Goal: Entertainment & Leisure: Consume media (video, audio)

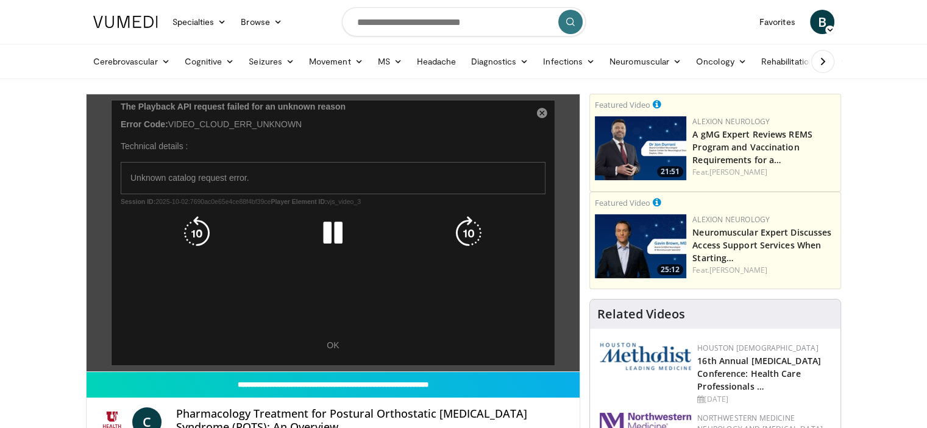
click at [331, 342] on div "10 seconds Tap to unmute" at bounding box center [334, 232] width 494 height 277
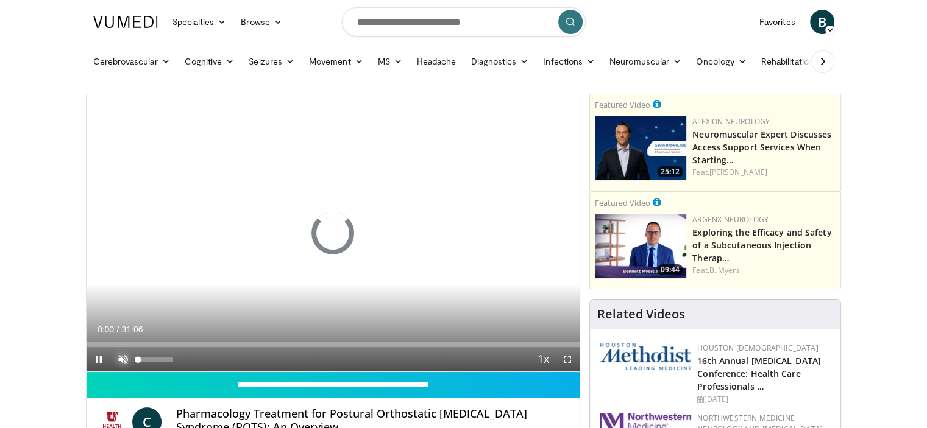
click at [124, 358] on span "Video Player" at bounding box center [123, 359] width 24 height 24
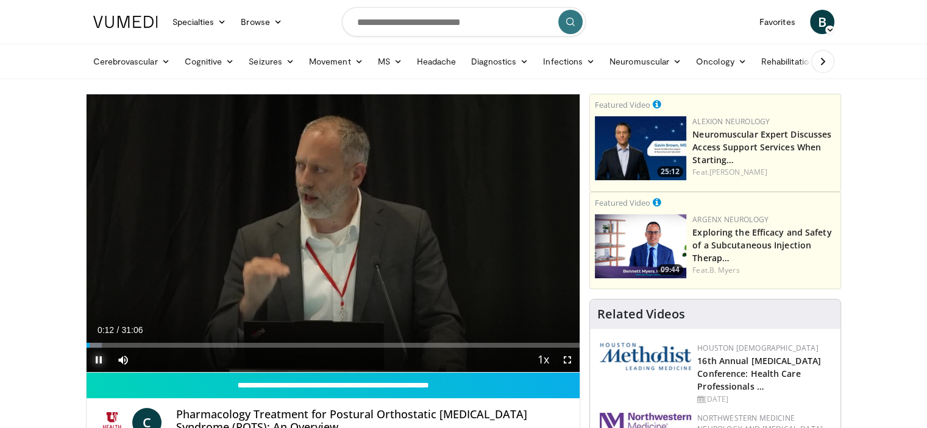
click at [99, 361] on span "Video Player" at bounding box center [99, 360] width 24 height 24
